Goal: Information Seeking & Learning: Learn about a topic

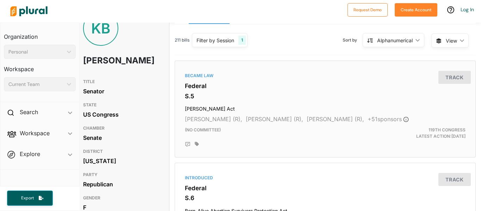
scroll to position [21, 5]
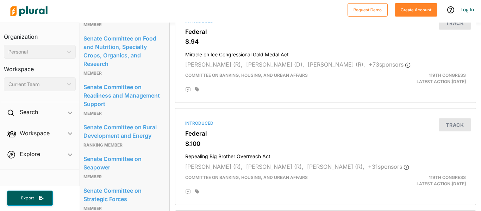
scroll to position [890, 5]
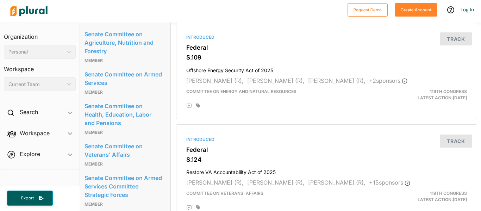
click at [146, 27] on div "Senate Committee on Strategic Forces Member" at bounding box center [122, 11] width 77 height 32
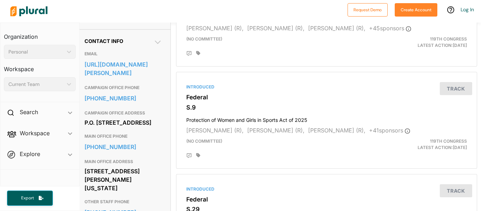
scroll to position [0, 4]
